Goal: Information Seeking & Learning: Compare options

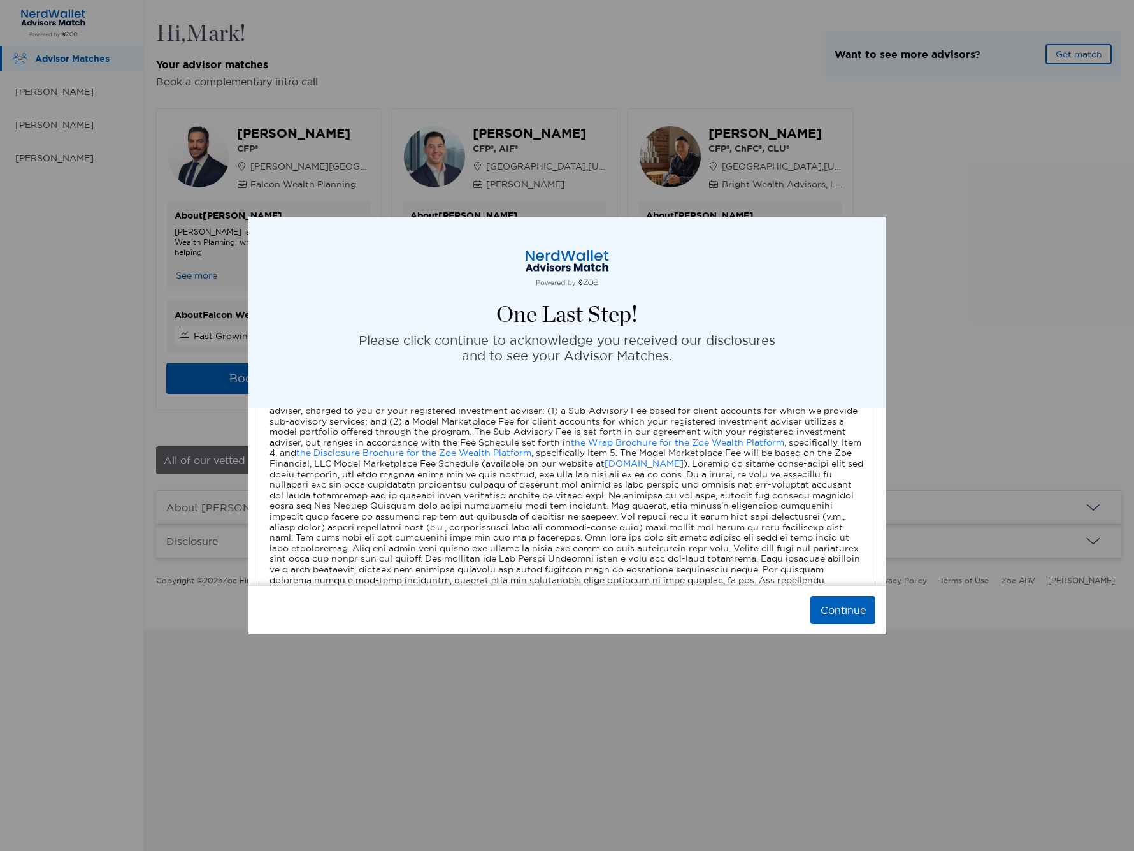
scroll to position [666, 0]
click at [847, 610] on button "Continue" at bounding box center [842, 610] width 65 height 28
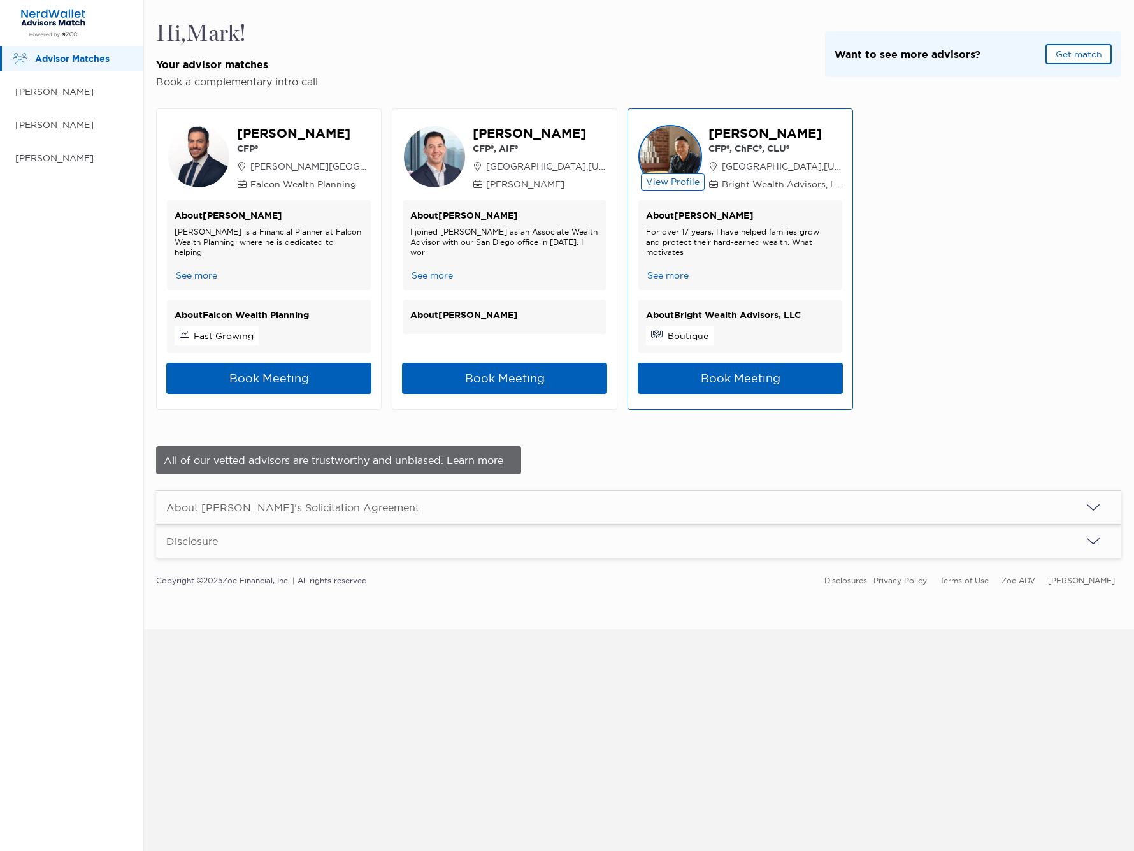
click at [677, 273] on button "See more" at bounding box center [668, 275] width 44 height 13
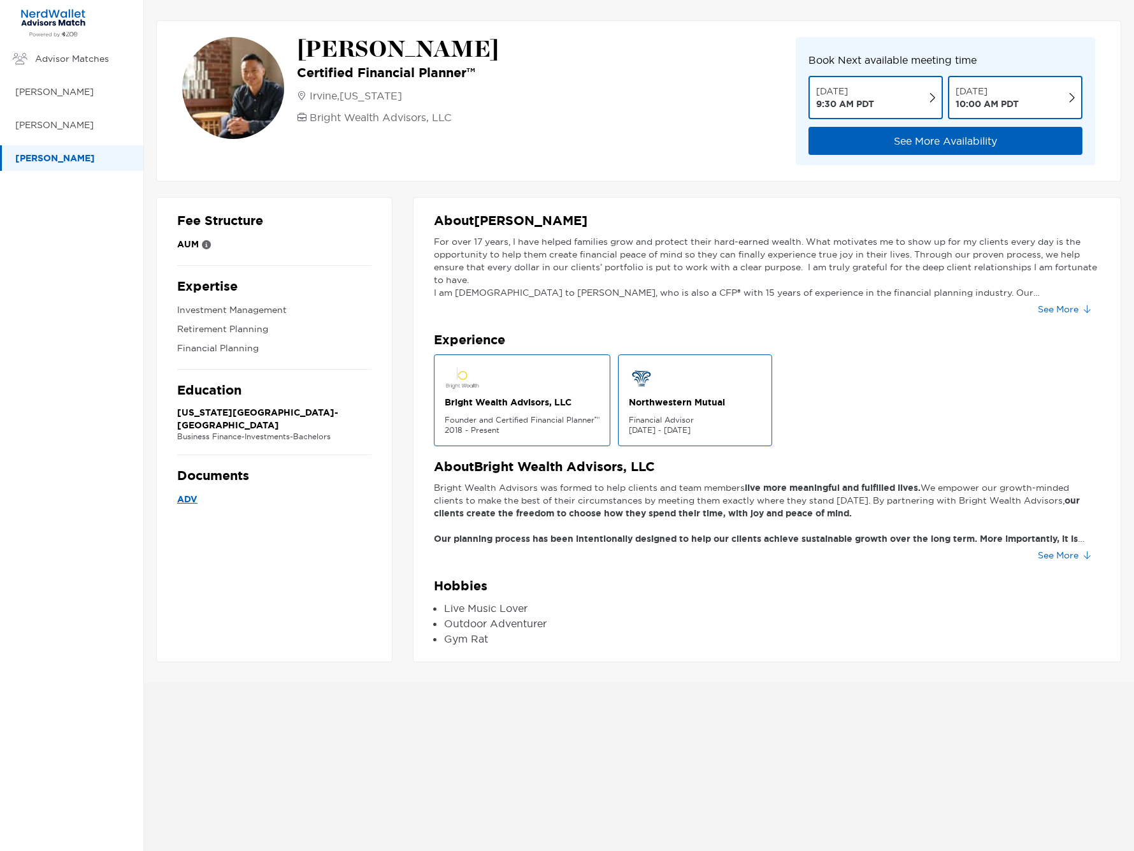
click at [1059, 308] on button "See More" at bounding box center [1064, 309] width 73 height 20
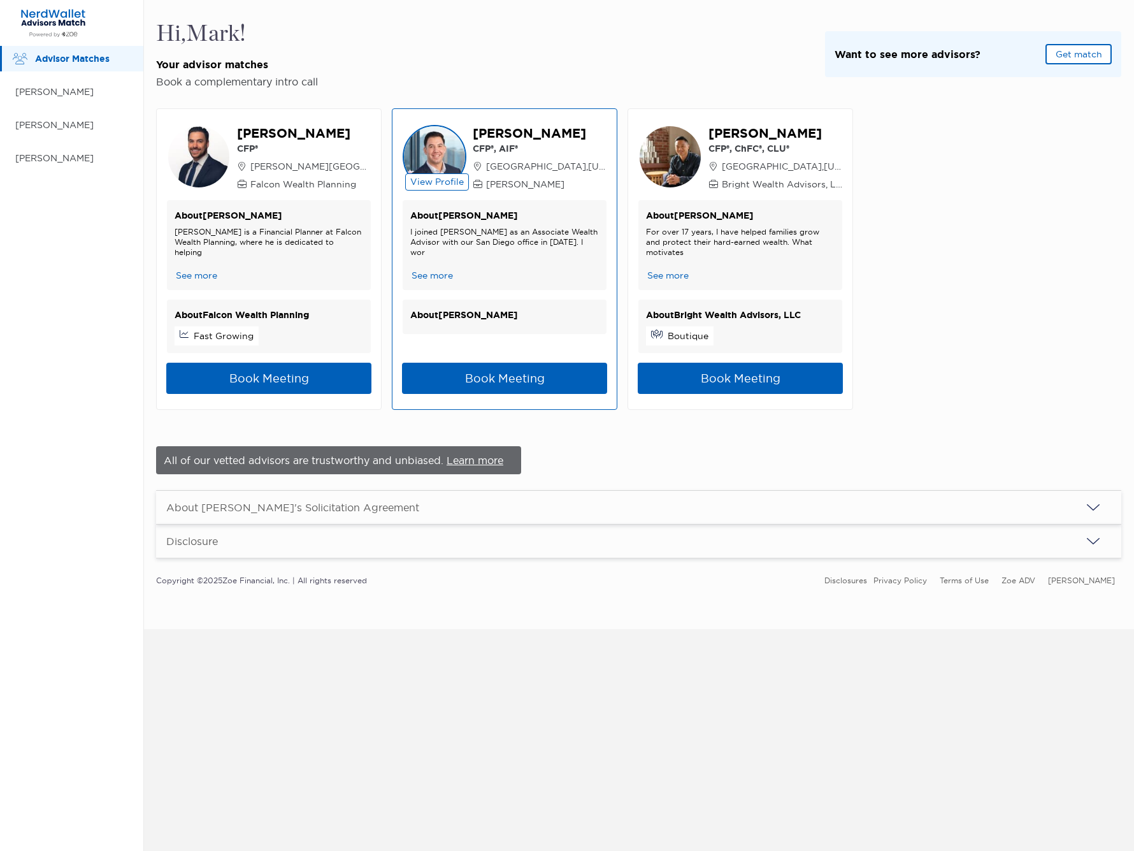
click at [434, 276] on button "See more" at bounding box center [432, 275] width 44 height 13
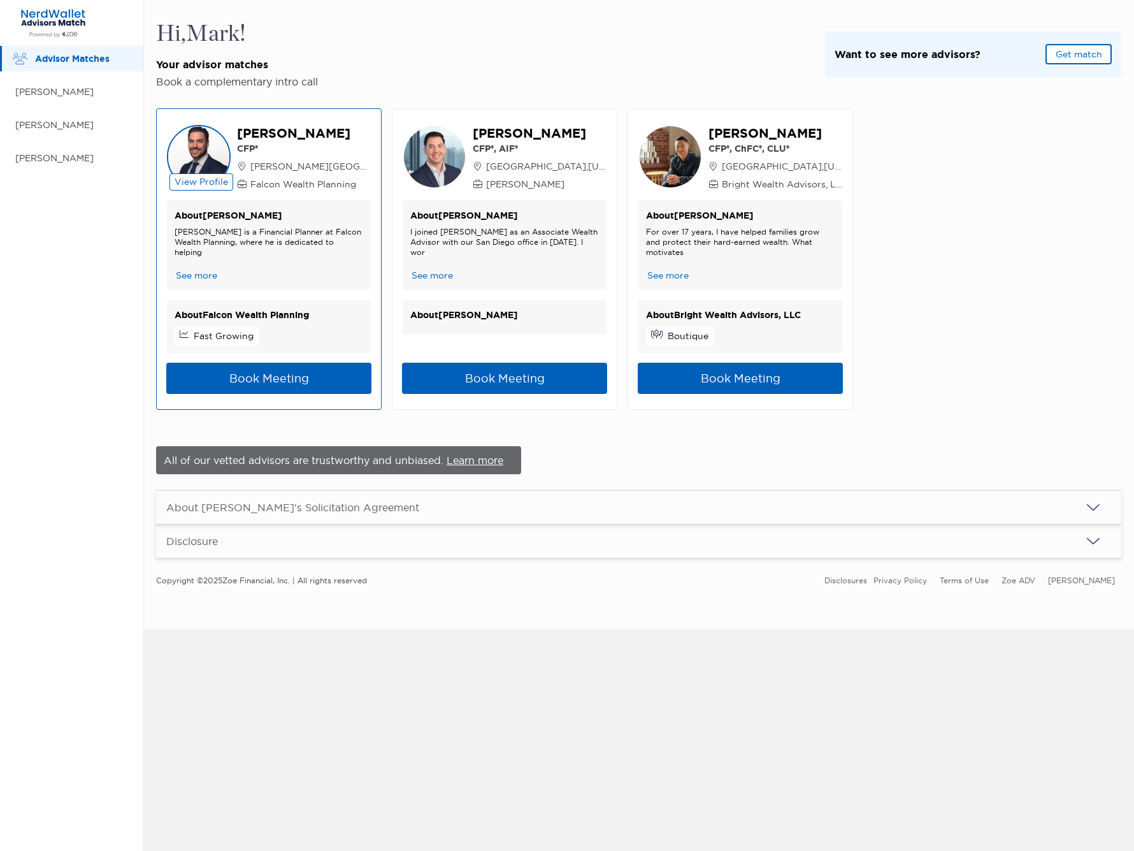
click at [192, 276] on button "See more" at bounding box center [197, 275] width 44 height 13
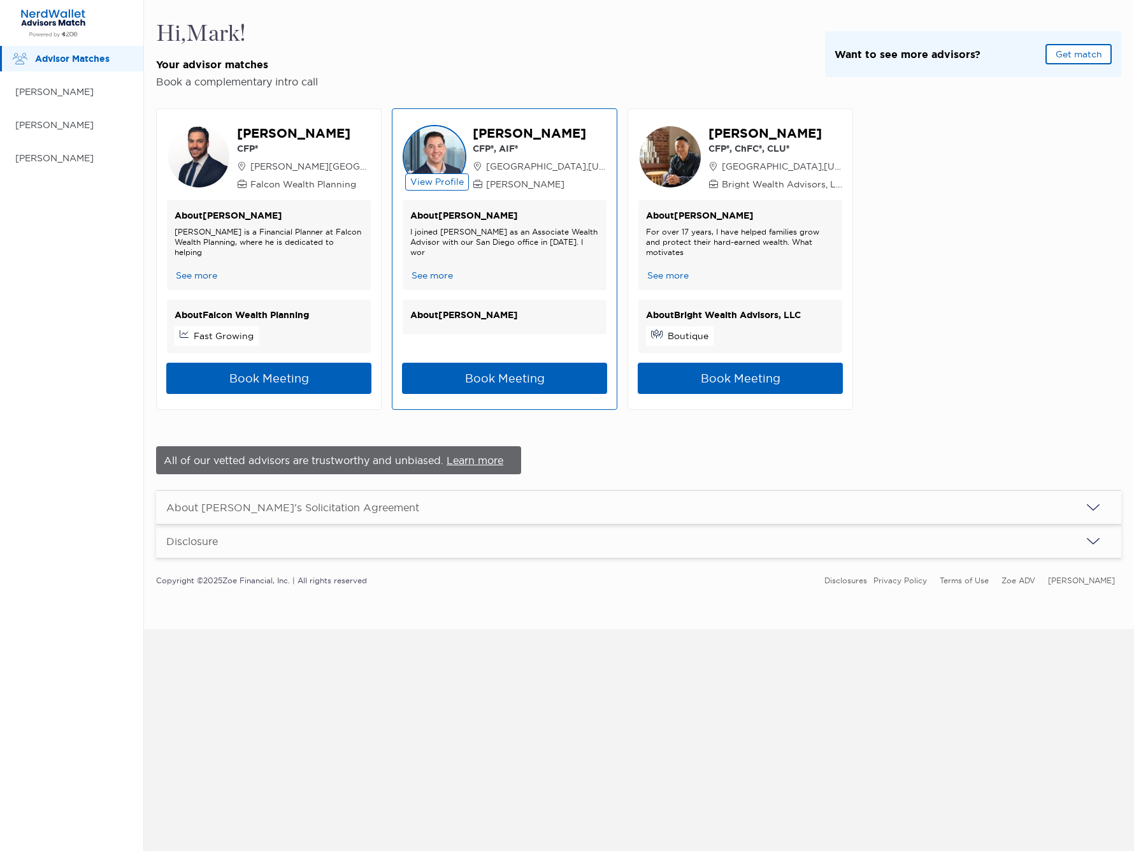
click at [449, 277] on button "See more" at bounding box center [432, 275] width 44 height 13
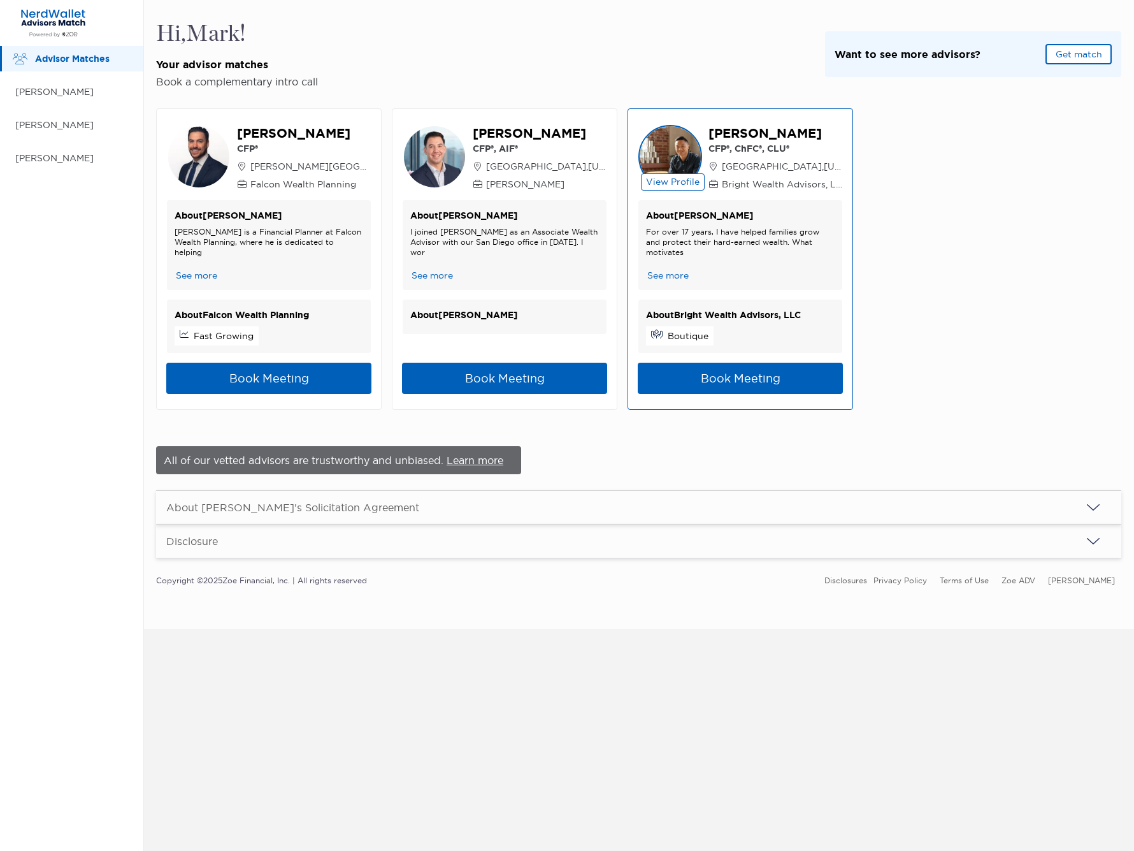
click at [687, 277] on button "See more" at bounding box center [668, 275] width 44 height 13
